Goal: Obtain resource: Download file/media

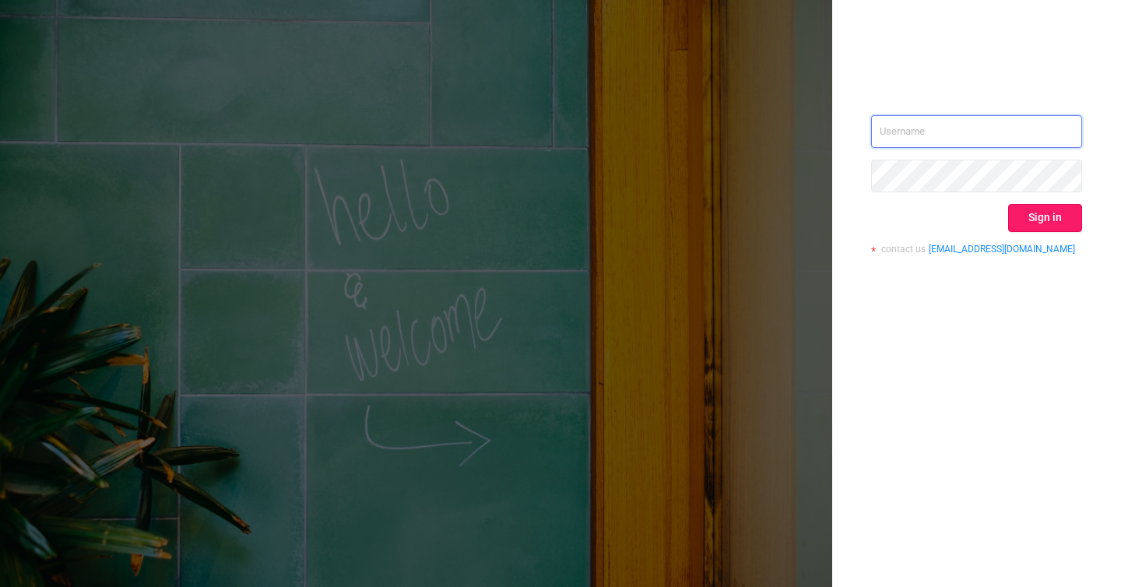
type input "[PERSON_NAME][EMAIL_ADDRESS][DOMAIN_NAME]"
click at [1020, 223] on button "Sign in" at bounding box center [1045, 218] width 74 height 28
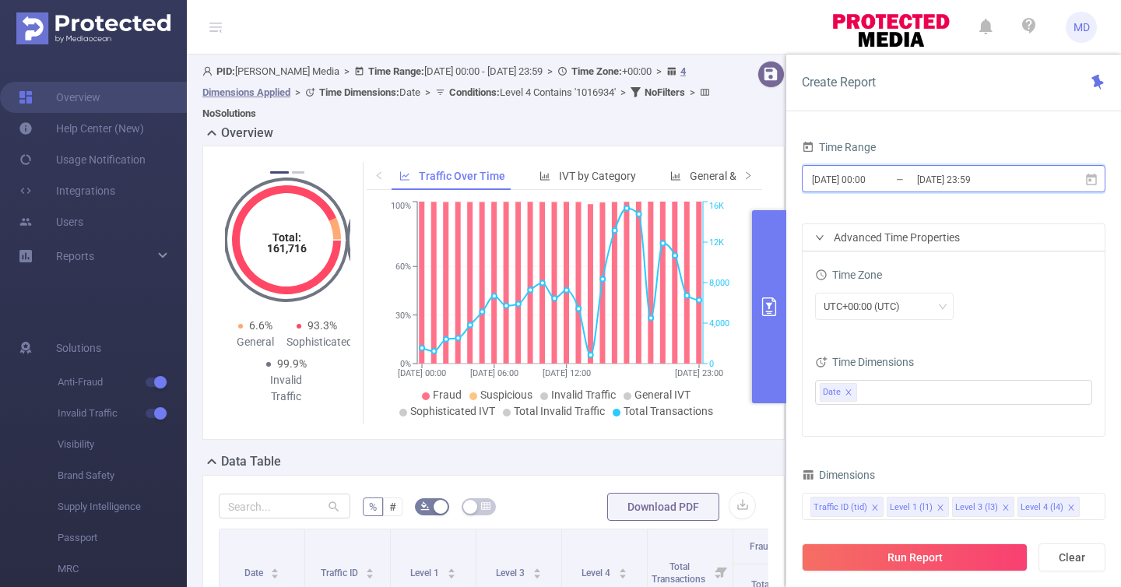
click at [947, 167] on span "[DATE] 00:00 _ [DATE] 23:59" at bounding box center [953, 178] width 303 height 27
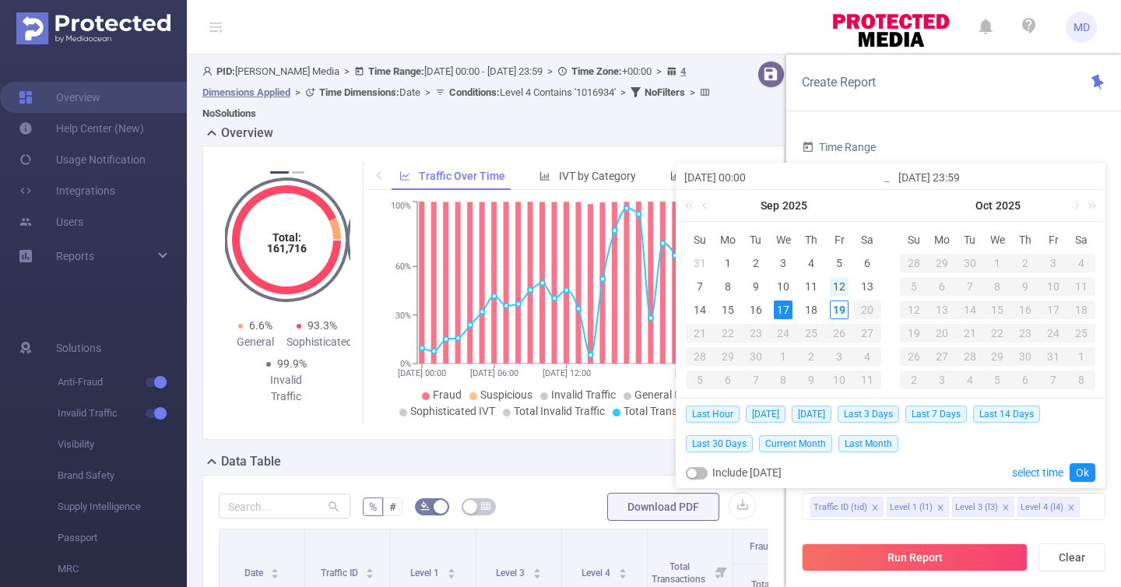
click at [832, 277] on div "12" at bounding box center [839, 286] width 19 height 19
click at [786, 312] on div "17" at bounding box center [782, 309] width 19 height 19
type input "[DATE] 00:00"
click at [899, 551] on button "Run Report" at bounding box center [915, 557] width 226 height 28
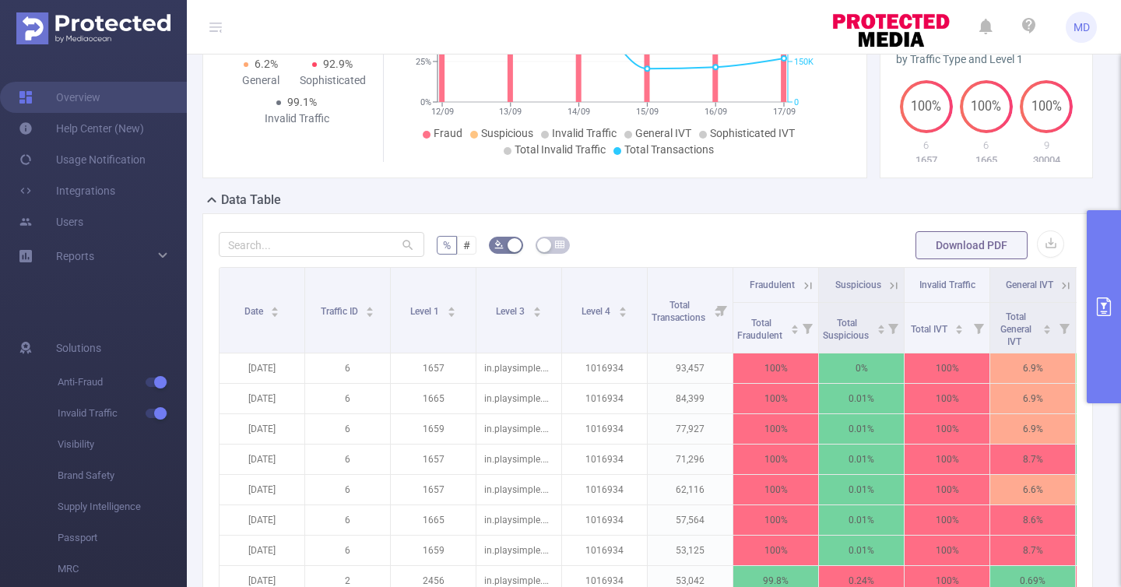
scroll to position [321, 0]
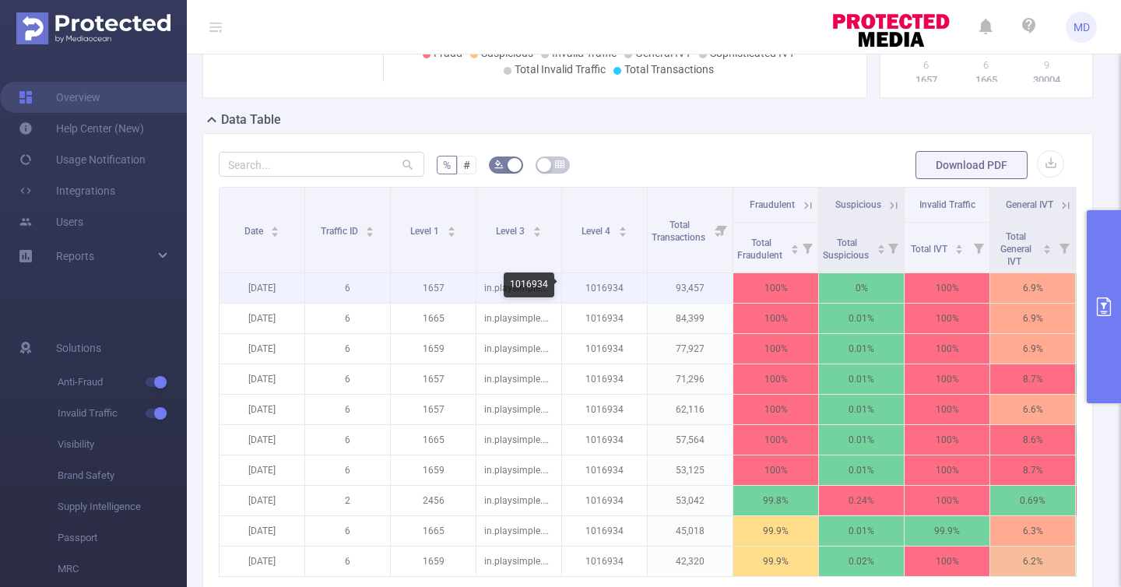
click at [619, 286] on p "1016934" at bounding box center [604, 288] width 85 height 30
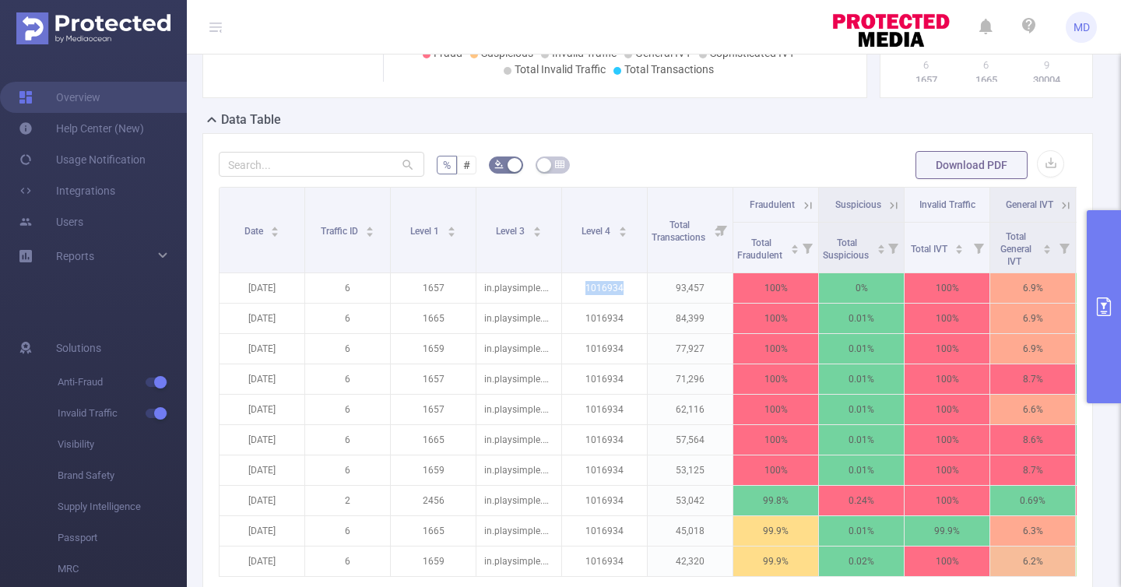
copy p "1016934"
click at [1096, 322] on button "primary" at bounding box center [1103, 306] width 34 height 193
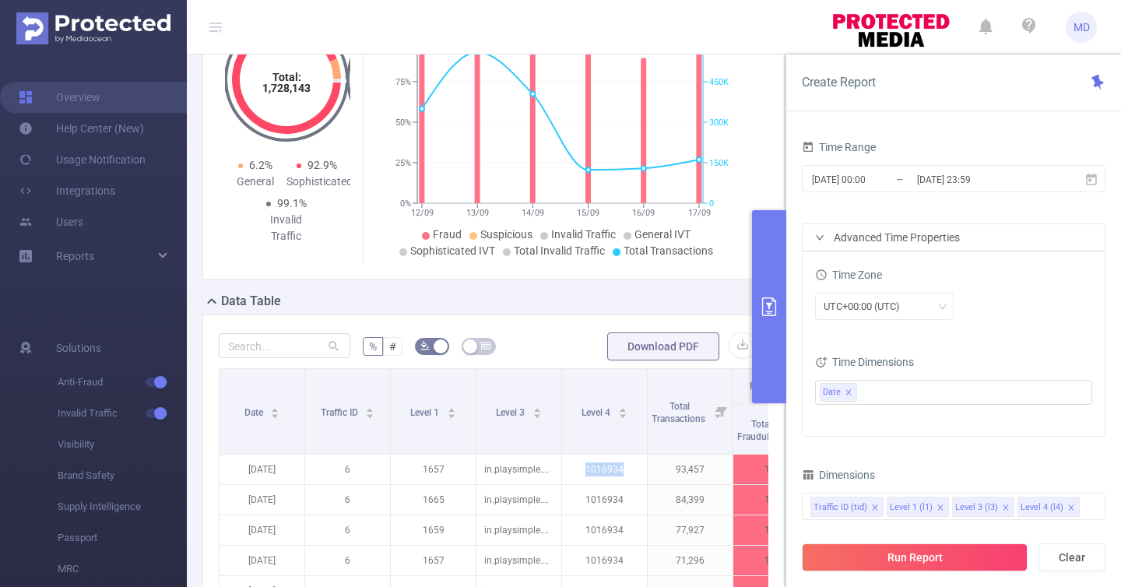
scroll to position [340, 0]
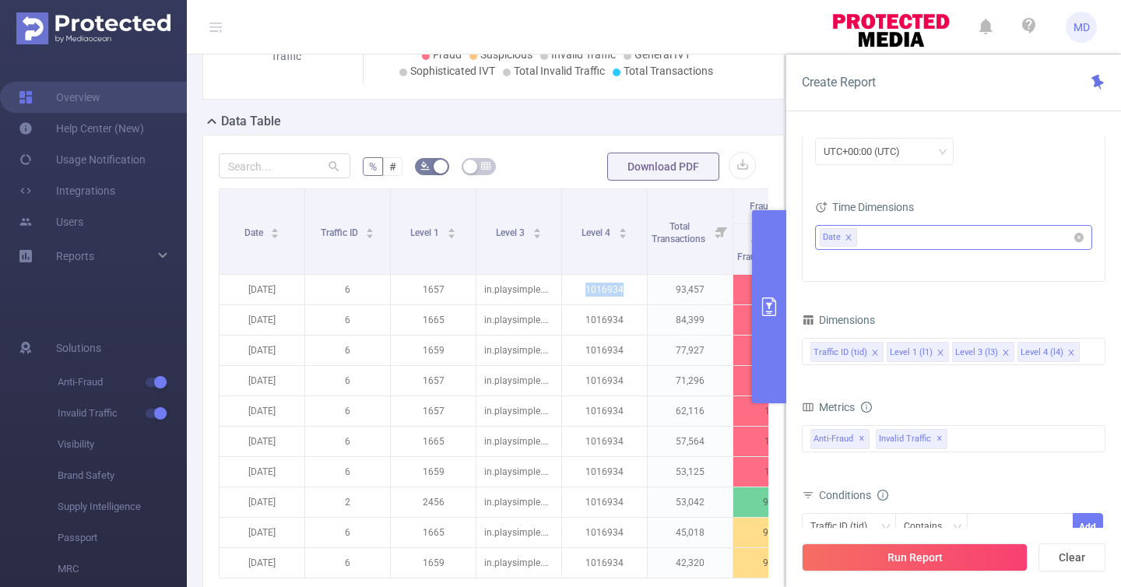
click at [849, 235] on icon "icon: close" at bounding box center [848, 237] width 8 height 8
click at [872, 351] on icon "icon: close" at bounding box center [874, 351] width 5 height 5
click at [863, 353] on icon "icon: close" at bounding box center [863, 351] width 5 height 5
click at [955, 389] on form "Dimensions Level 3 (l3) Level 4 (l4) Metrics Total Fraudulent Bot/Virus Hostile…" at bounding box center [953, 495] width 303 height 373
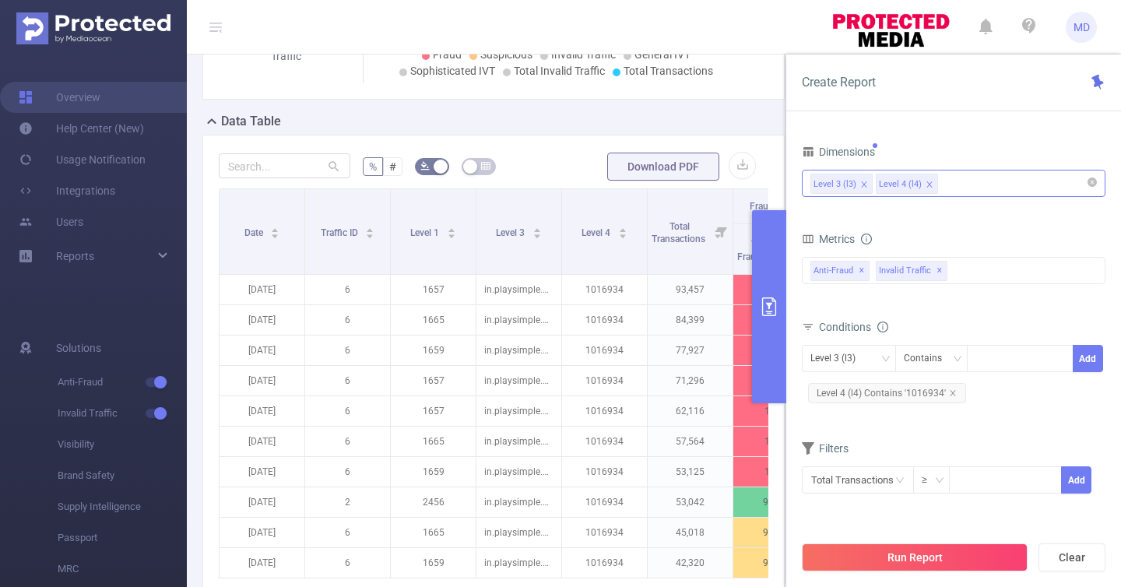
drag, startPoint x: 910, startPoint y: 552, endPoint x: 902, endPoint y: 541, distance: 14.0
click at [910, 552] on button "Run Report" at bounding box center [915, 557] width 226 height 28
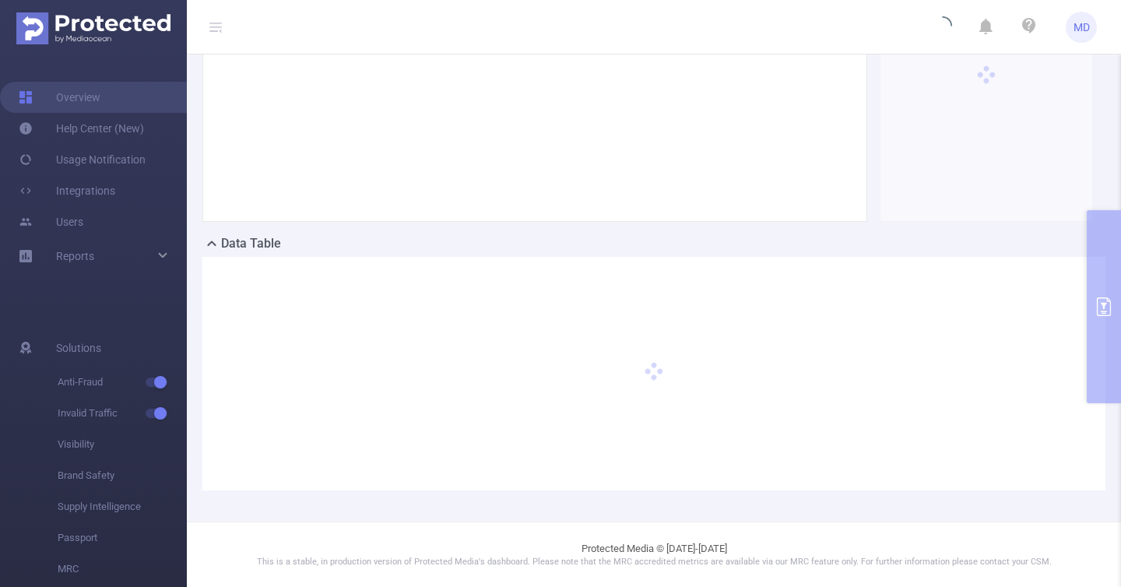
scroll to position [0, 0]
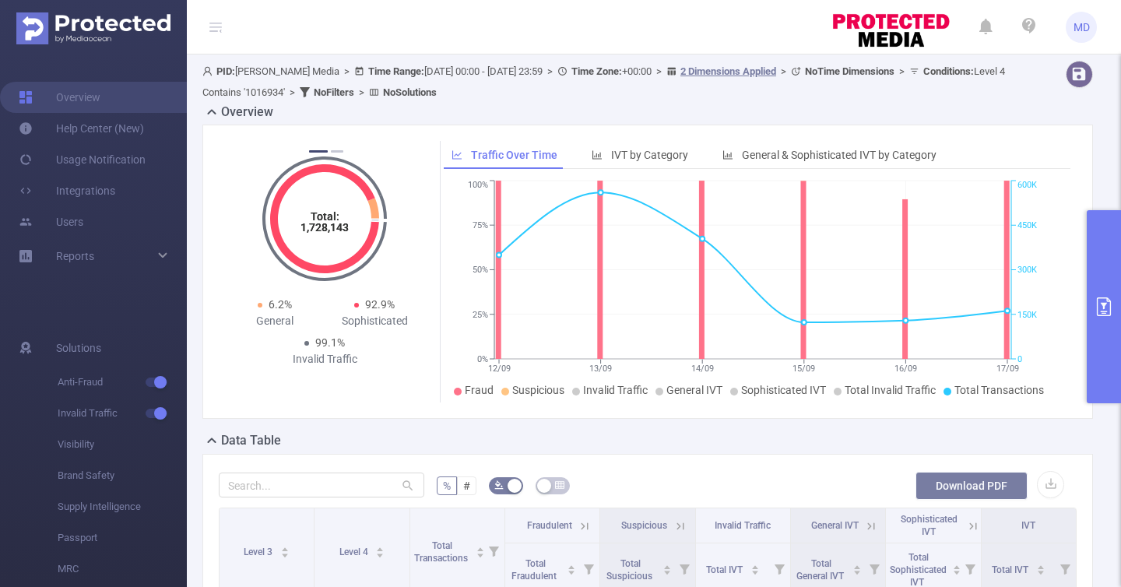
click at [956, 489] on button "Download PDF" at bounding box center [971, 486] width 112 height 28
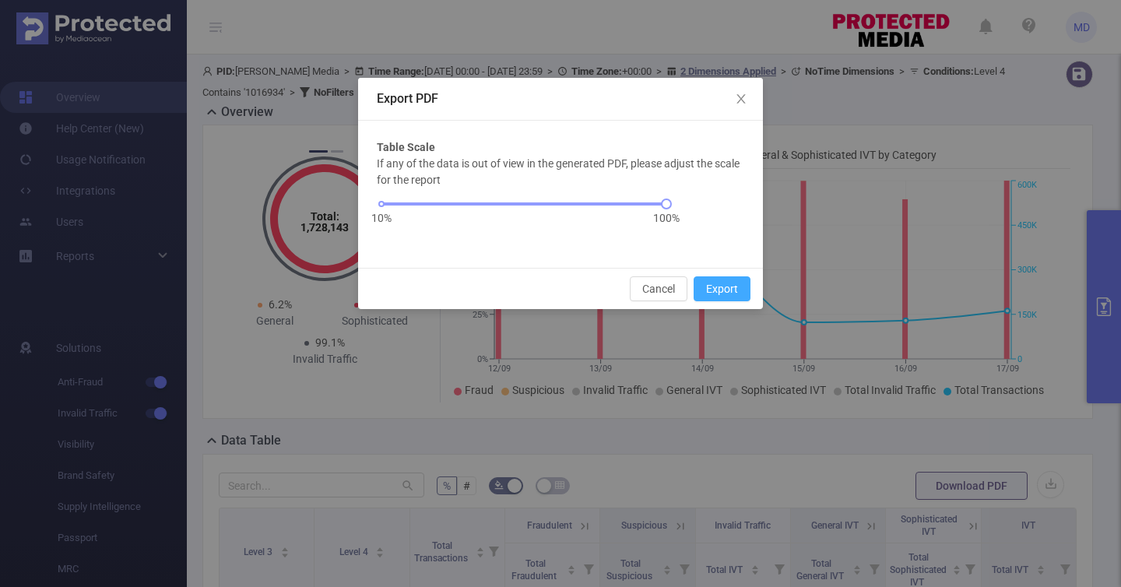
click at [712, 288] on button "Export" at bounding box center [721, 288] width 57 height 25
